Goal: Feedback & Contribution: Contribute content

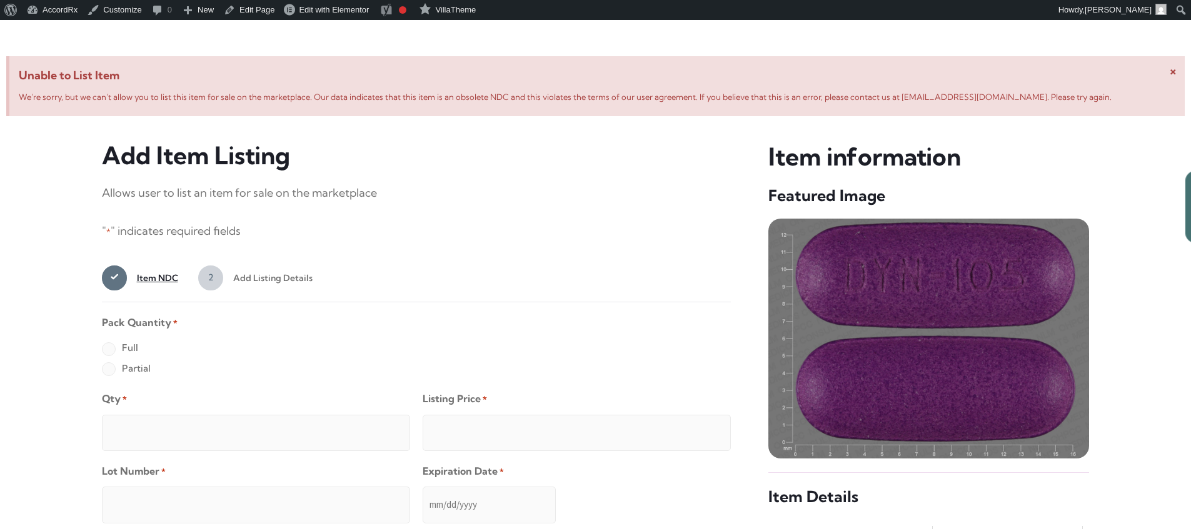
scroll to position [480, 0]
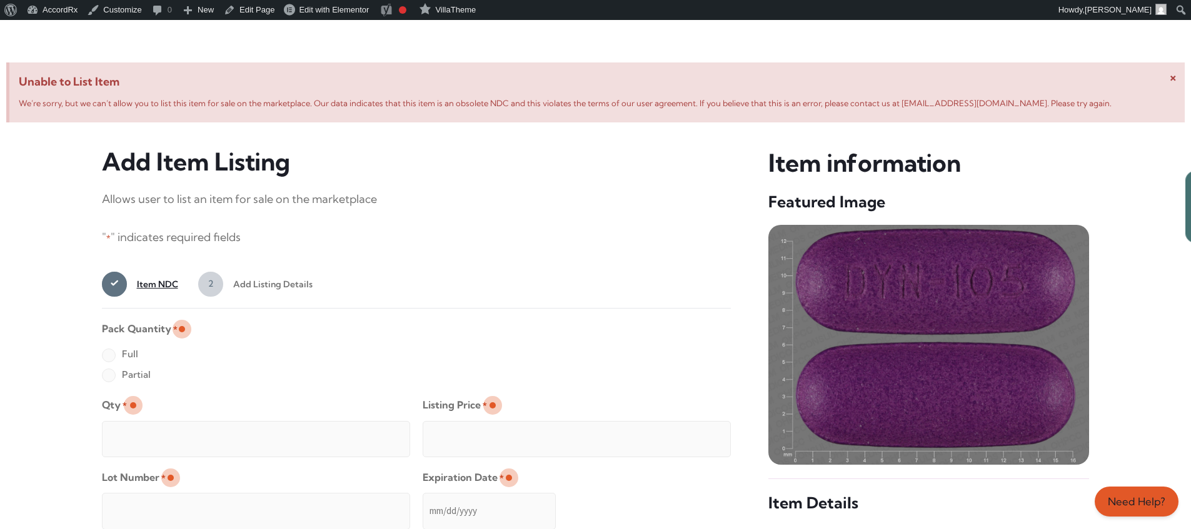
click at [108, 356] on label "Full" at bounding box center [120, 354] width 36 height 20
click at [0, 0] on input "Full" at bounding box center [0, 0] width 0 height 0
click at [149, 425] on input "Qty *" at bounding box center [256, 439] width 308 height 36
type input "2"
click at [696, 436] on input "Listing Price *" at bounding box center [577, 439] width 308 height 36
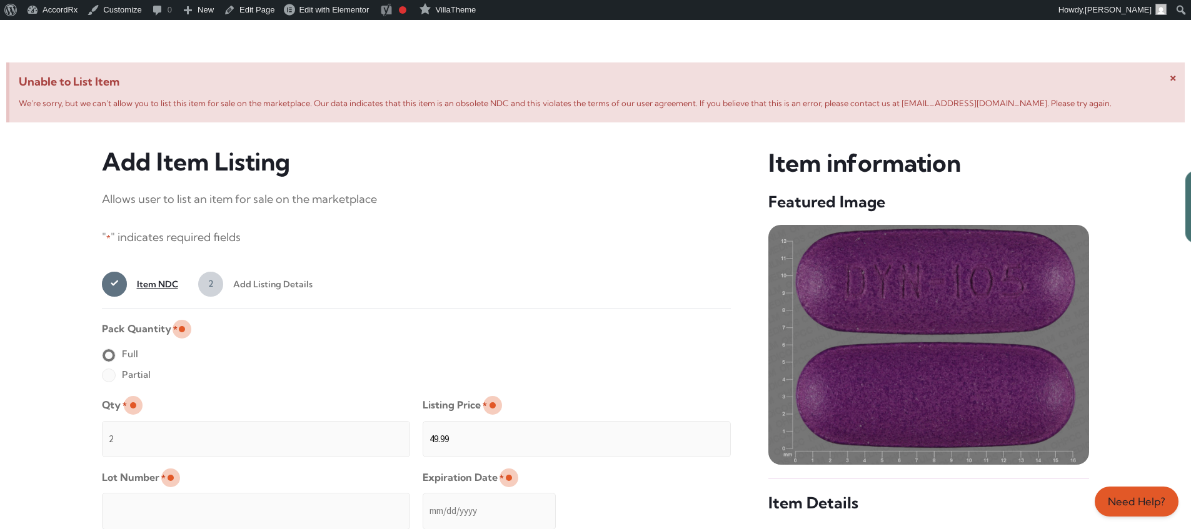
type input "49.99"
click at [337, 503] on input "Lot Number *" at bounding box center [256, 511] width 308 height 36
type input "TEST23456"
click at [423, 499] on input "Expiration Date *" at bounding box center [489, 511] width 133 height 36
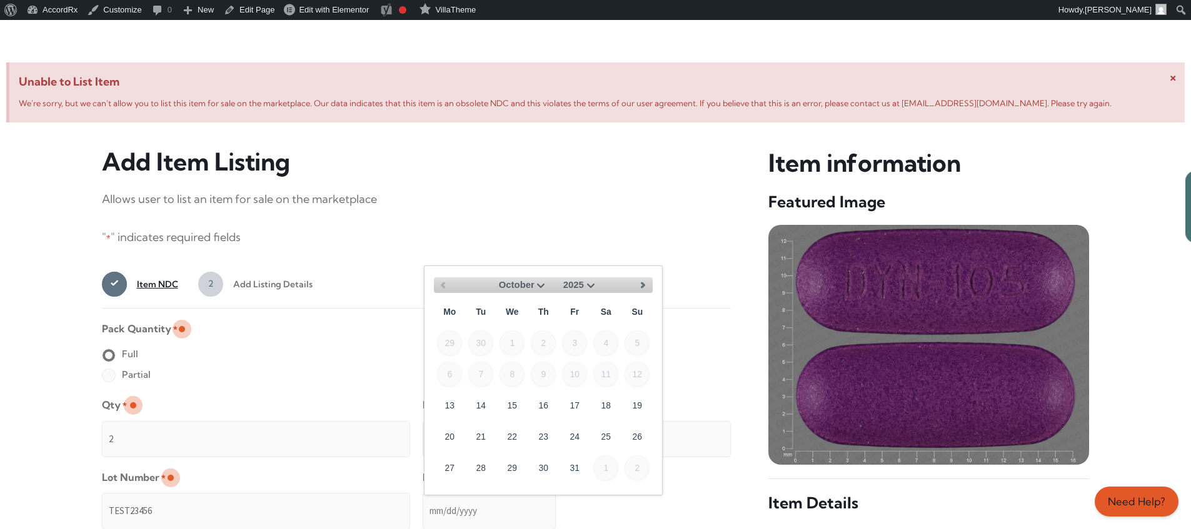
click at [539, 284] on select "October November December" at bounding box center [518, 286] width 59 height 16
click at [643, 463] on link "30" at bounding box center [636, 467] width 25 height 25
type input "[DATE]"
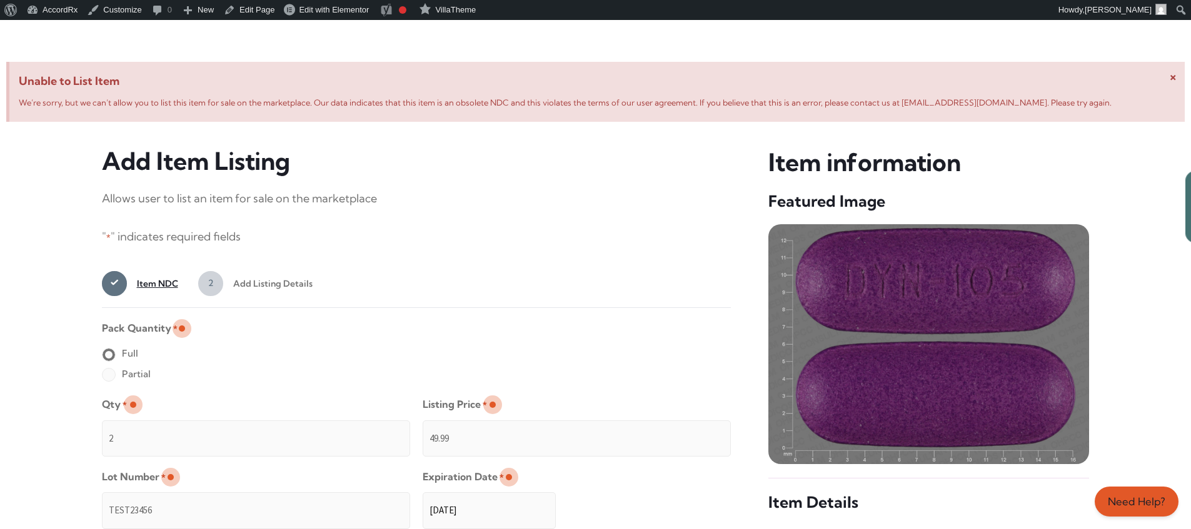
scroll to position [998, 0]
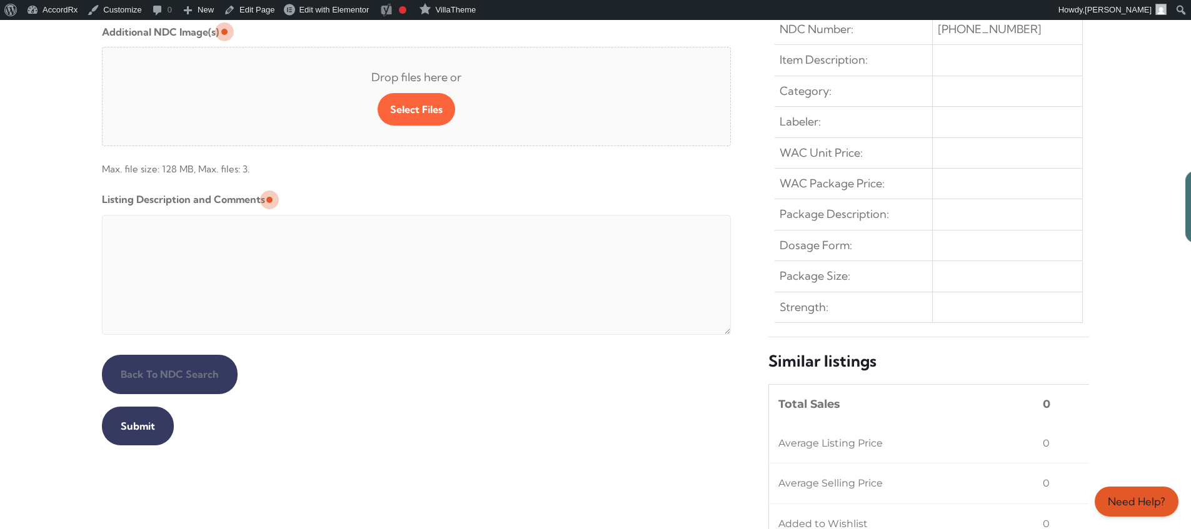
click at [404, 218] on textarea "Listing Description and Comments" at bounding box center [416, 275] width 629 height 120
type textarea "Automated Testing - list comment from [MEDICAL_DATA][DOMAIN_NAME]"
click at [136, 426] on input "Submit" at bounding box center [138, 426] width 72 height 39
